Goal: Task Accomplishment & Management: Use online tool/utility

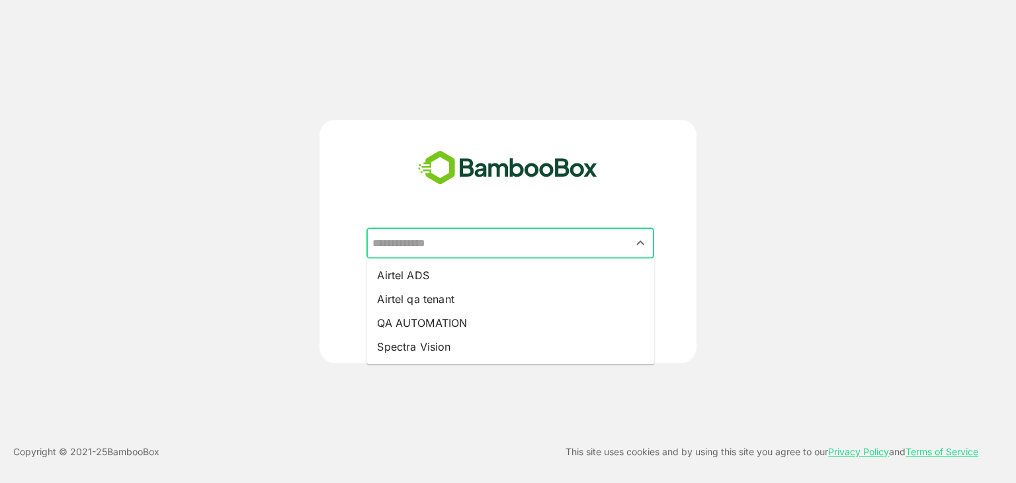
click at [422, 239] on input "text" at bounding box center [510, 243] width 283 height 25
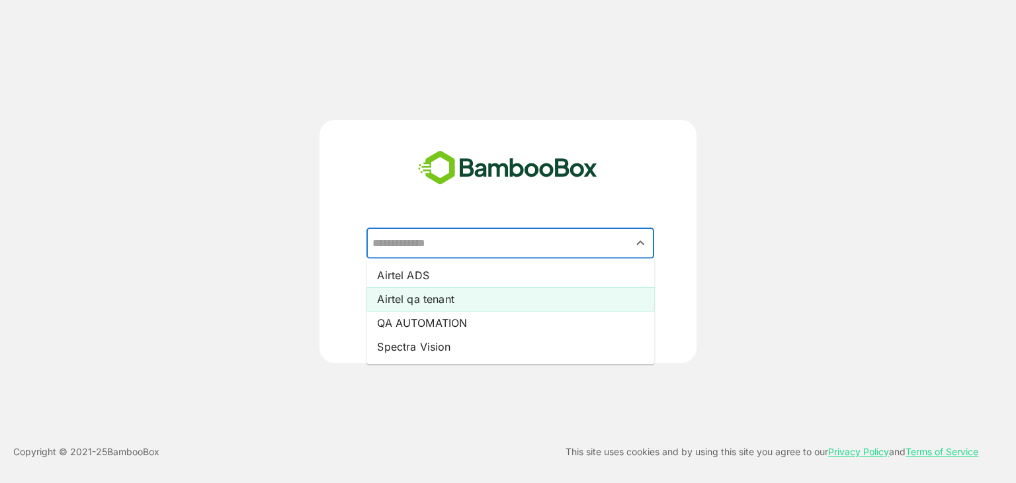
click at [438, 306] on li "Airtel qa tenant" at bounding box center [511, 299] width 288 height 24
type input "**********"
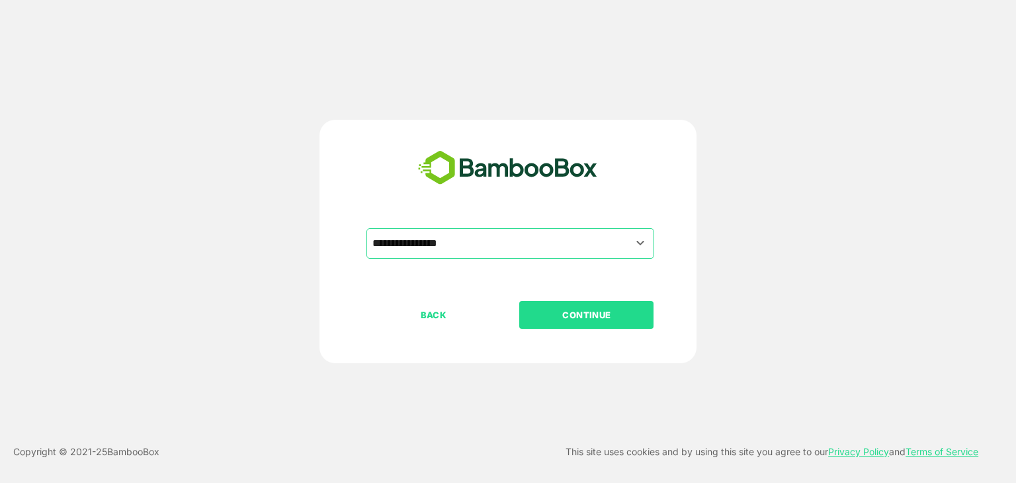
click at [572, 313] on p "CONTINUE" at bounding box center [587, 315] width 132 height 15
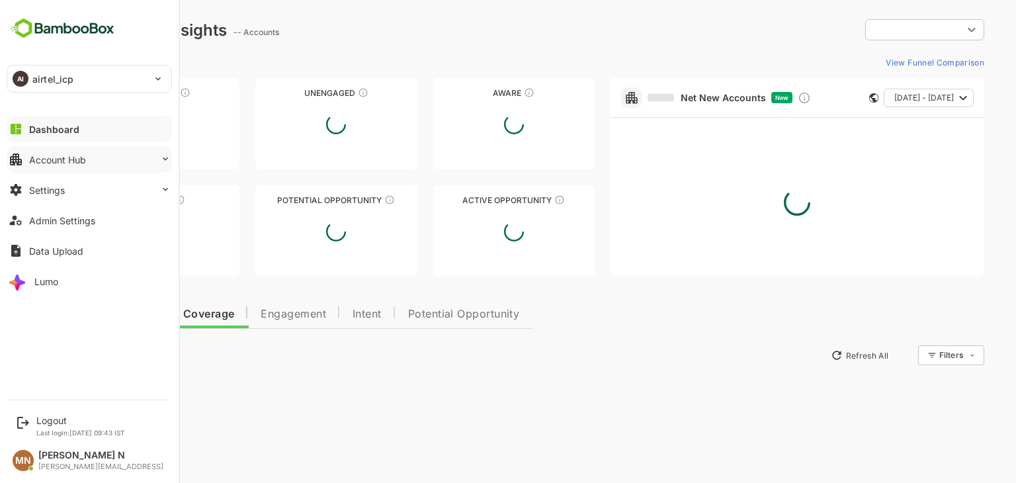
type input "**********"
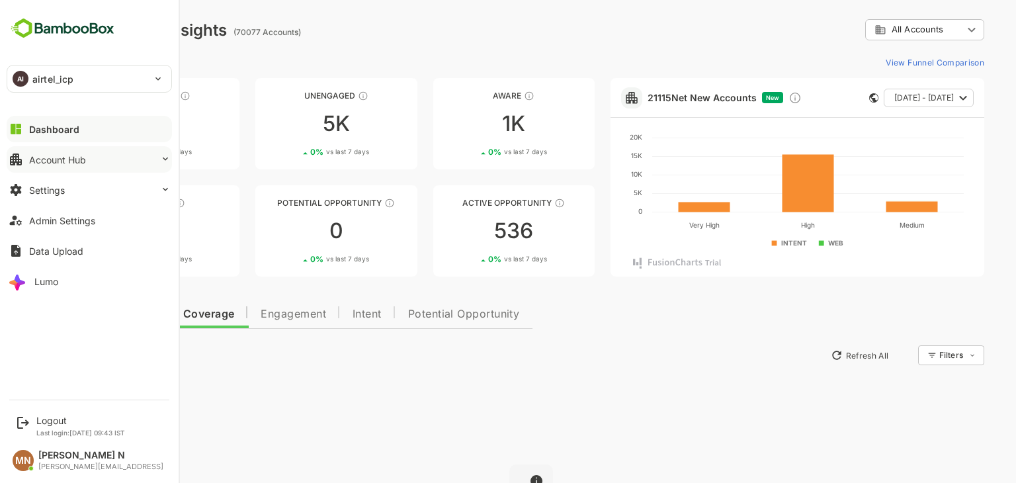
click at [66, 167] on button "Account Hub" at bounding box center [89, 159] width 165 height 26
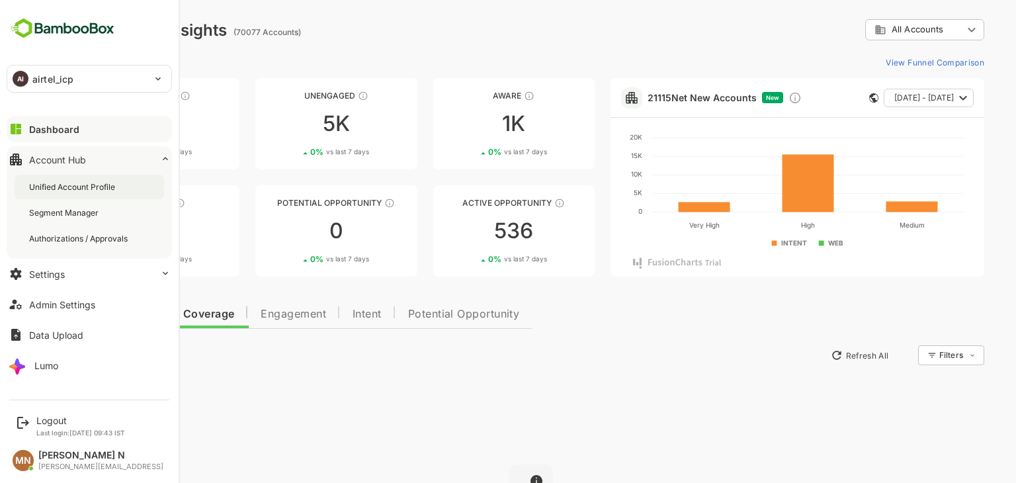
click at [71, 194] on div "Unified Account Profile" at bounding box center [90, 187] width 150 height 24
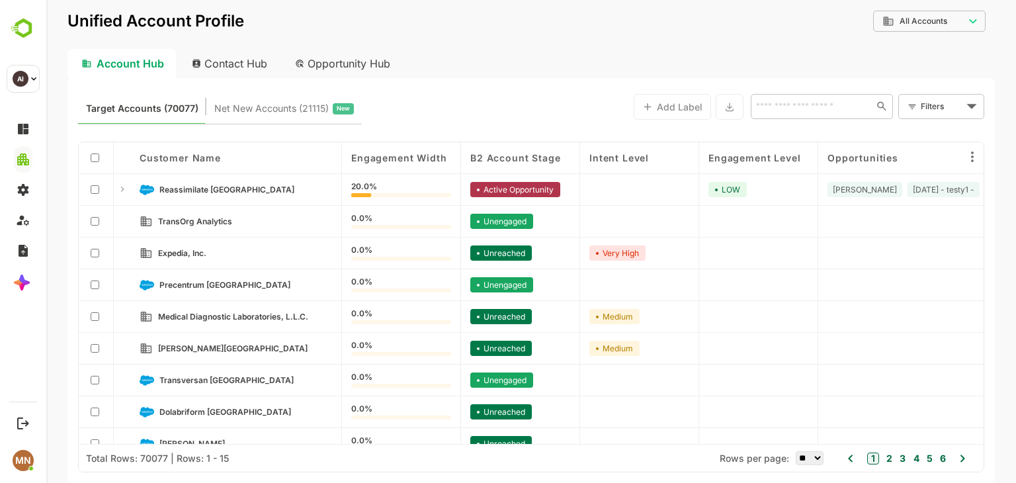
click at [349, 62] on div "Opportunity Hub" at bounding box center [344, 63] width 118 height 29
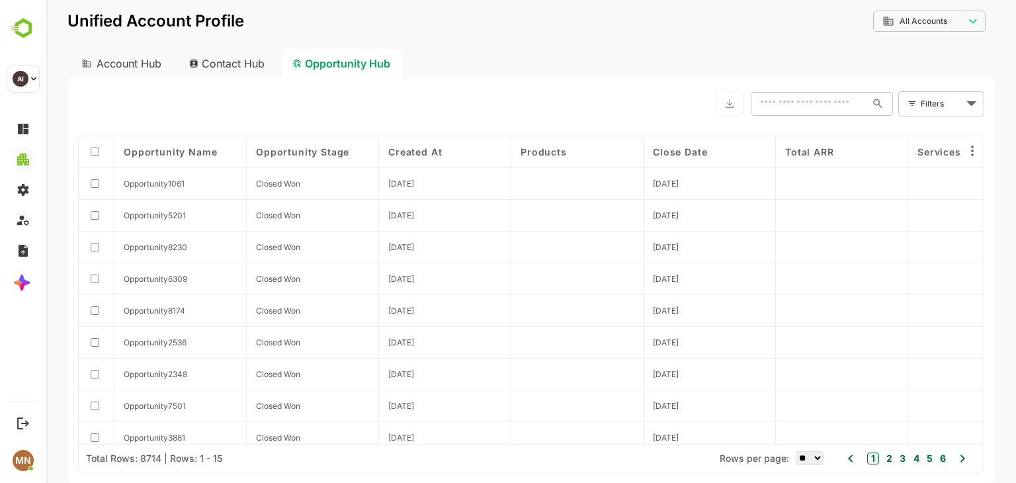
click at [238, 63] on div "Contact Hub" at bounding box center [228, 63] width 98 height 29
type input "**********"
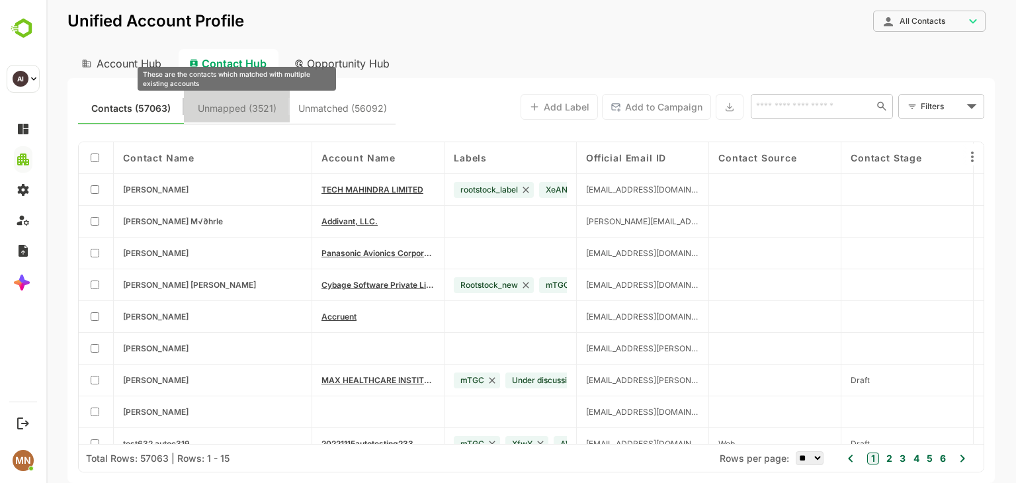
click at [232, 117] on span "Unmapped (3521)" at bounding box center [237, 108] width 79 height 17
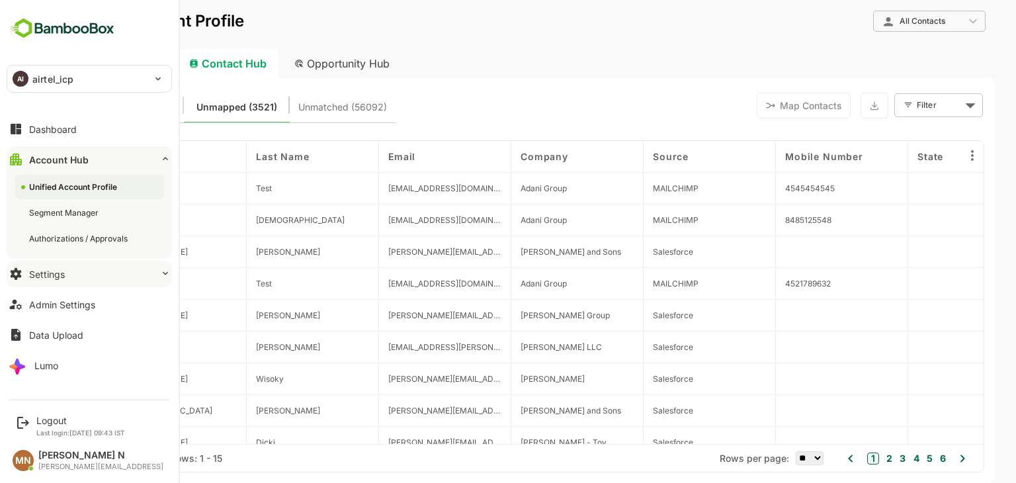
click at [38, 275] on div "Settings" at bounding box center [47, 274] width 36 height 11
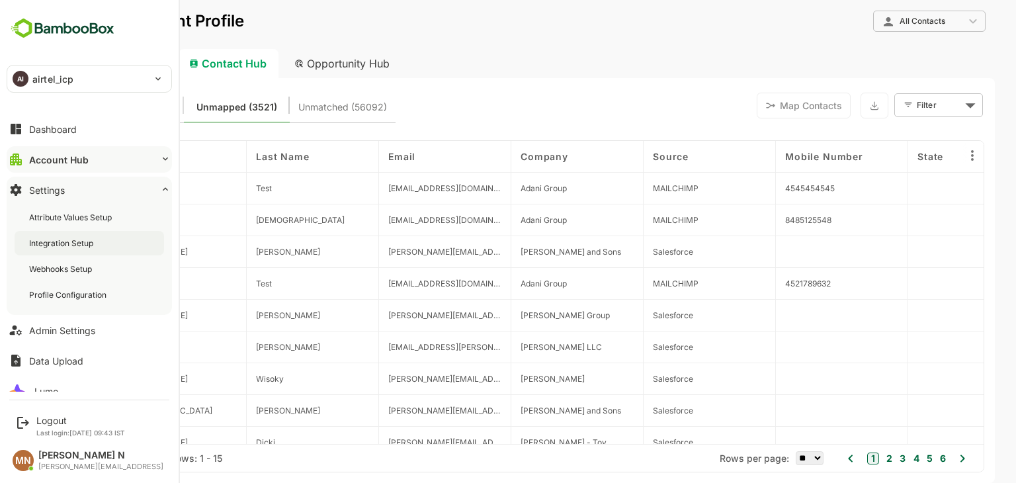
click at [50, 244] on div "Integration Setup" at bounding box center [62, 243] width 67 height 11
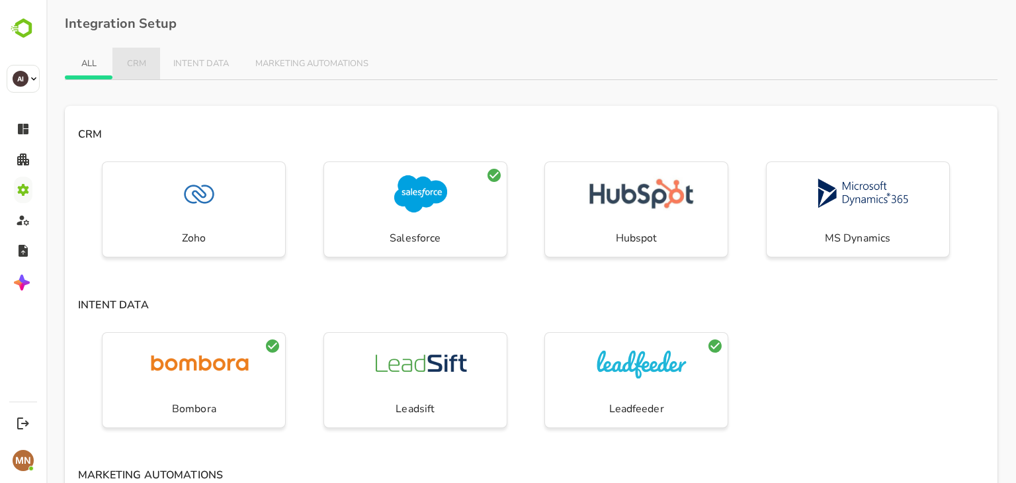
click at [145, 62] on span "CRM" at bounding box center [136, 64] width 21 height 11
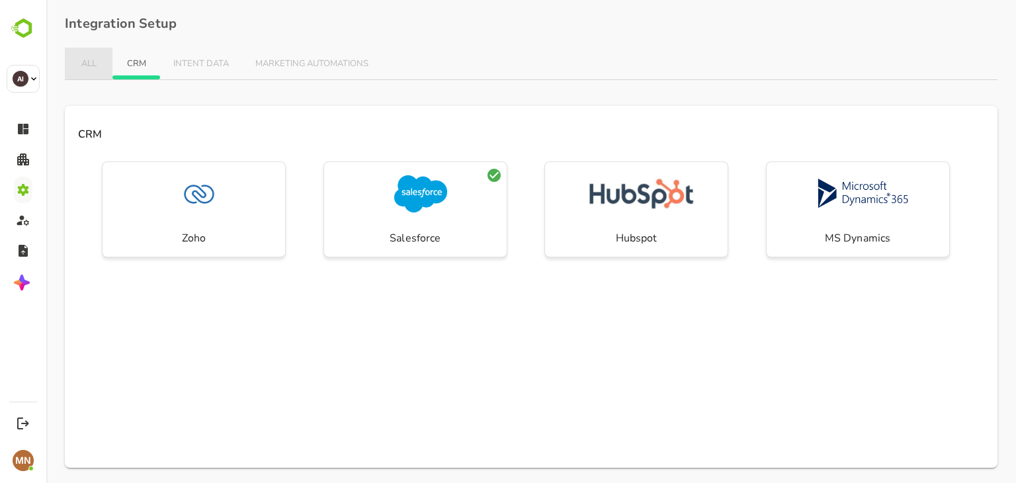
click at [98, 64] on span "ALL" at bounding box center [88, 64] width 21 height 11
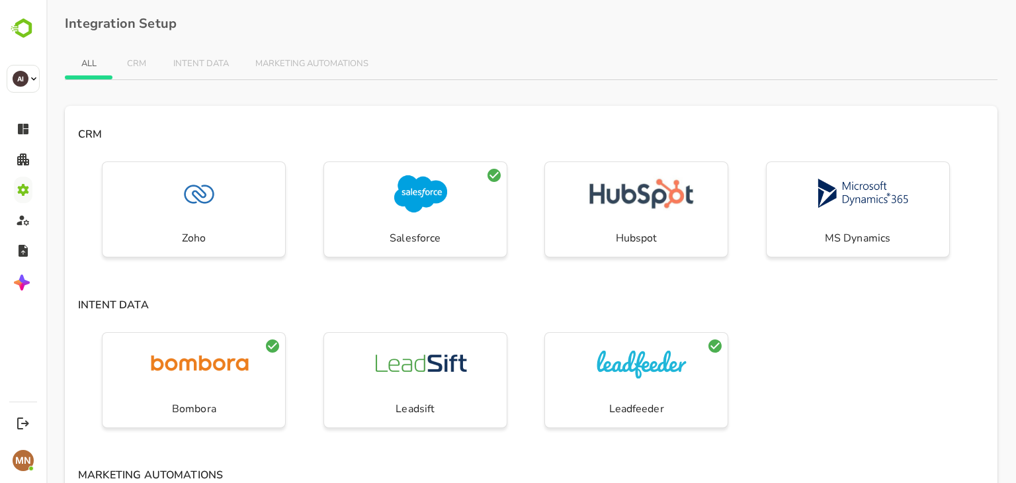
click at [217, 307] on h4 "INTENT DATA" at bounding box center [531, 301] width 933 height 22
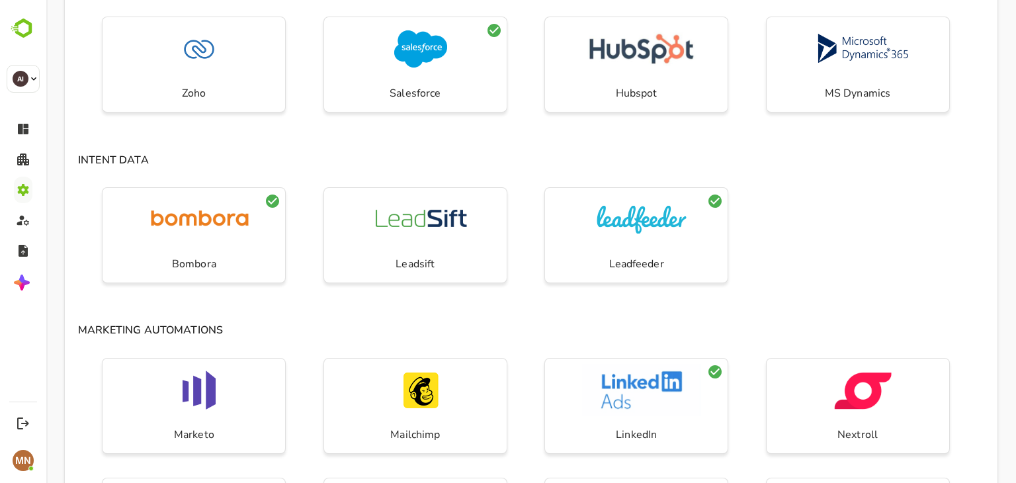
scroll to position [278, 0]
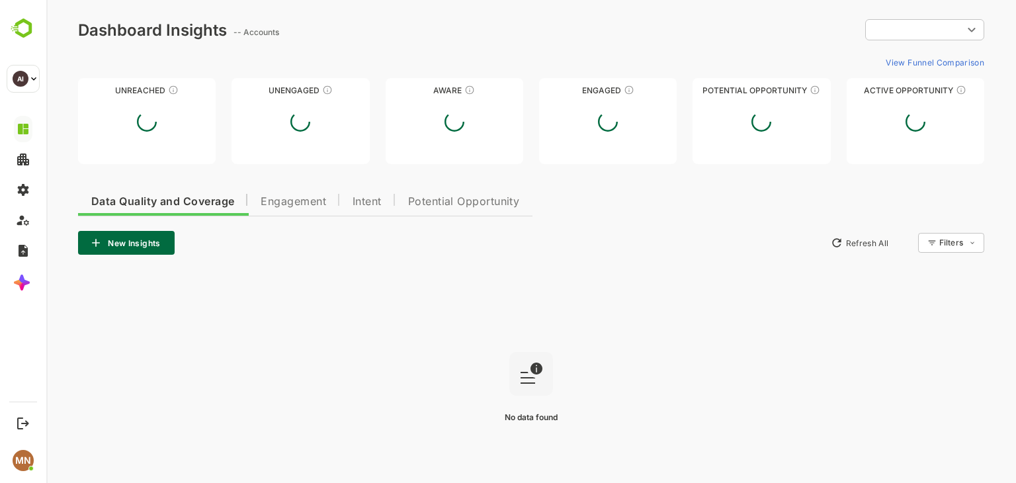
type input "**********"
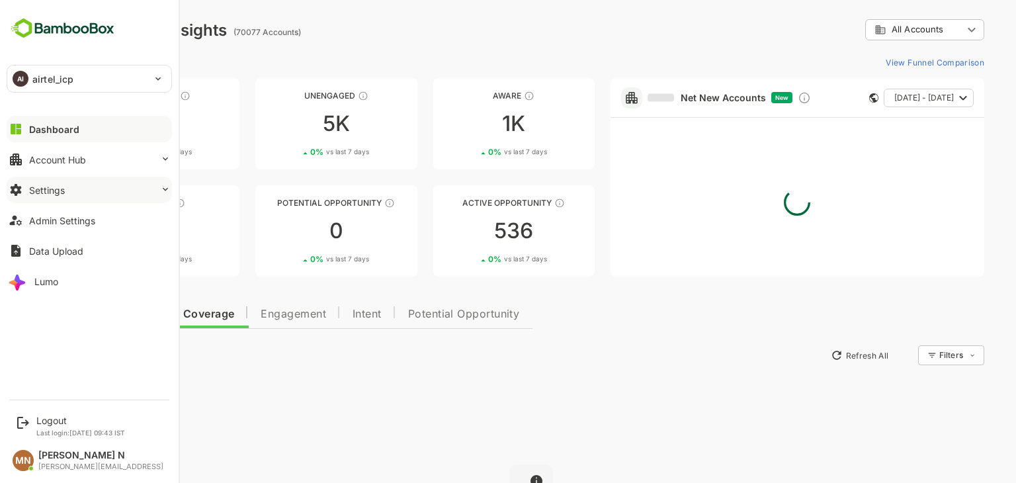
click at [67, 189] on button "Settings" at bounding box center [89, 190] width 165 height 26
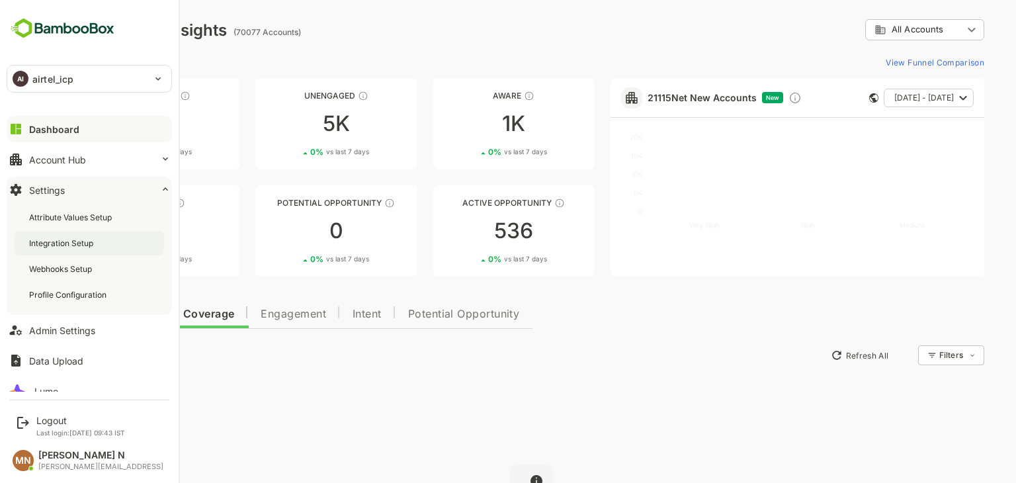
click at [83, 245] on div "Integration Setup" at bounding box center [62, 243] width 67 height 11
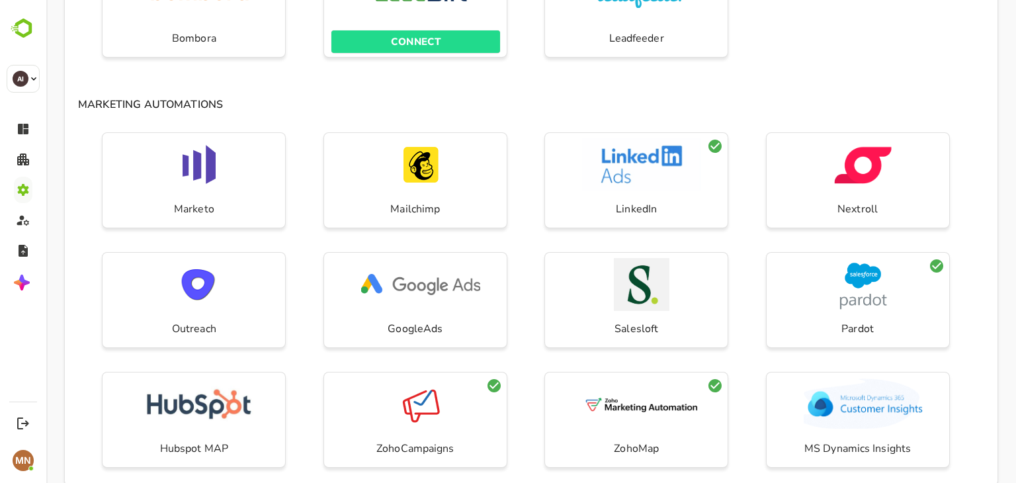
scroll to position [394, 0]
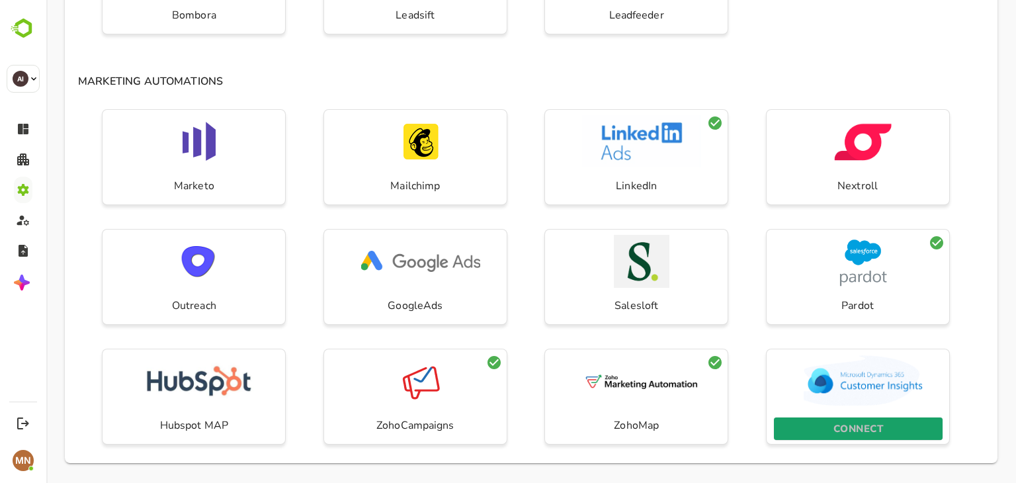
click at [858, 424] on p "CONNECT" at bounding box center [859, 428] width 50 height 17
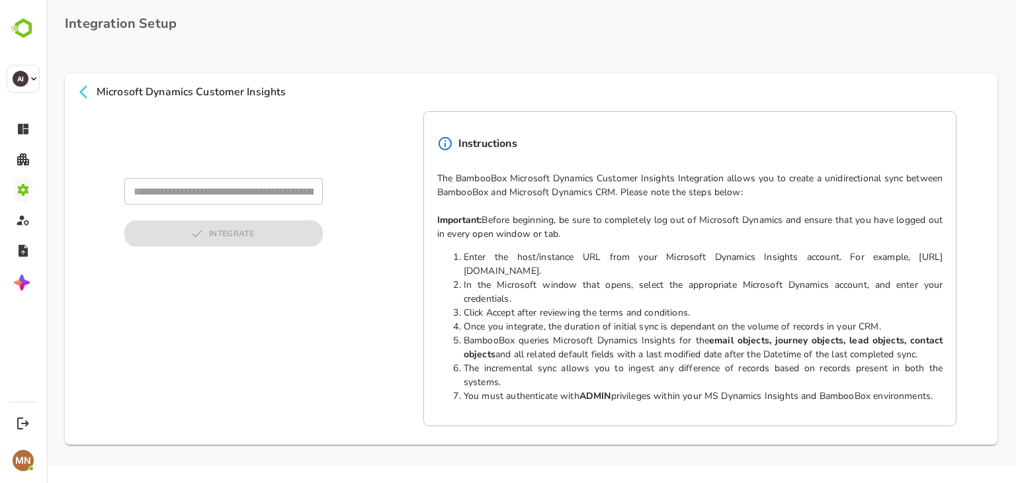
scroll to position [0, 0]
click at [256, 189] on input "text" at bounding box center [223, 191] width 199 height 26
